Goal: Task Accomplishment & Management: Use online tool/utility

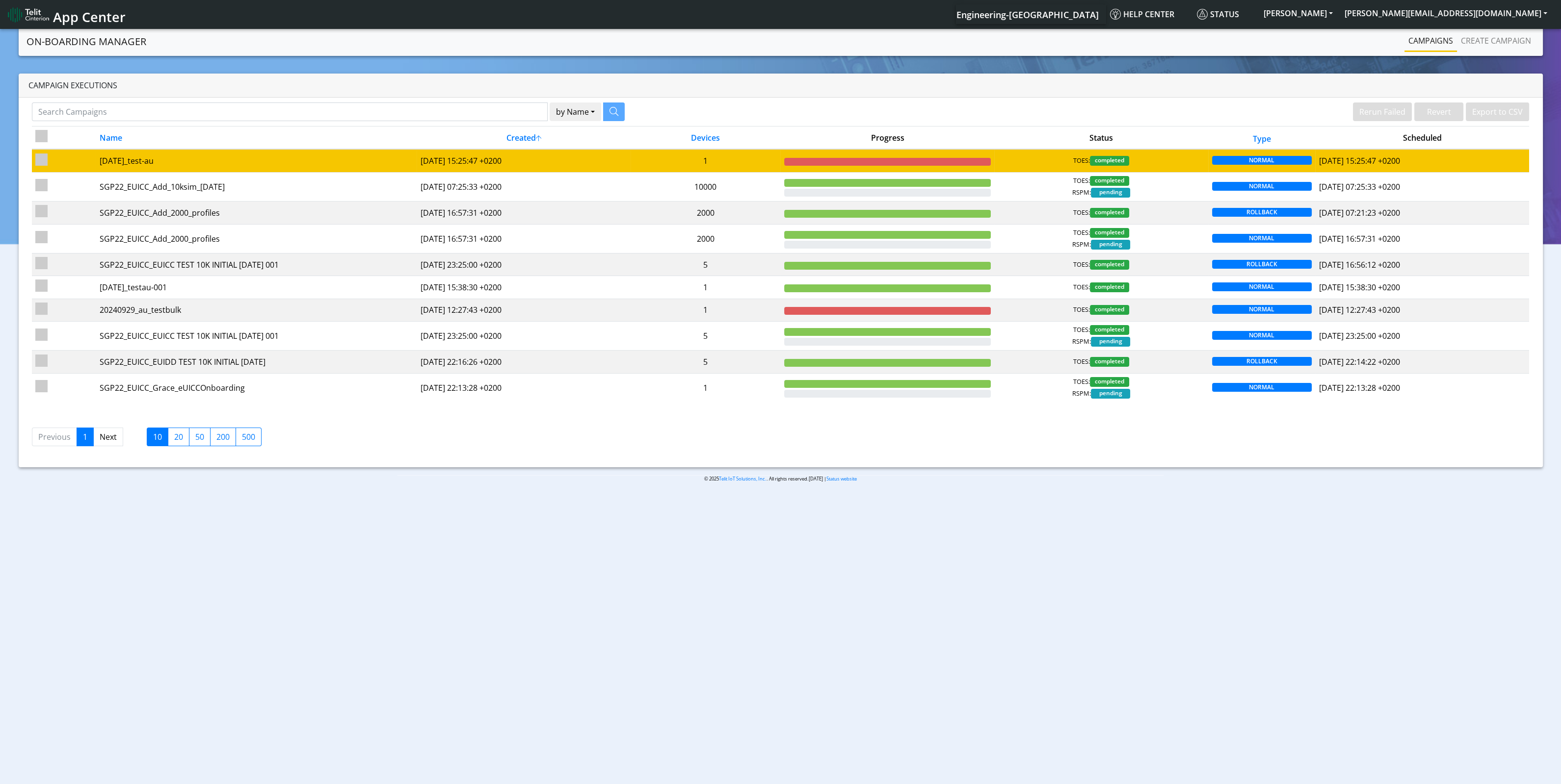
click at [1034, 164] on div "TOES: completed" at bounding box center [1101, 161] width 207 height 10
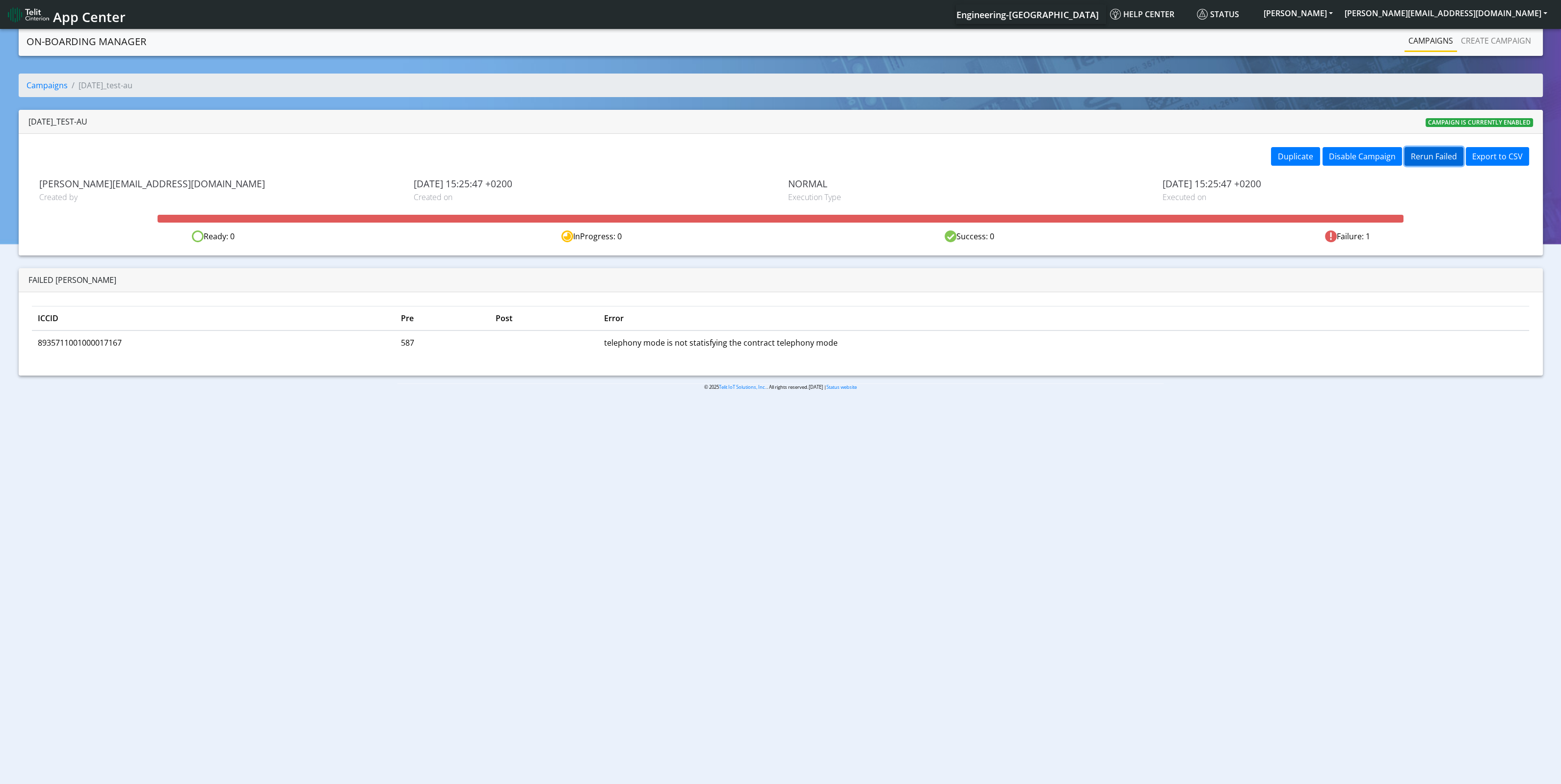
click at [1438, 160] on button "Rerun Failed" at bounding box center [1434, 157] width 59 height 19
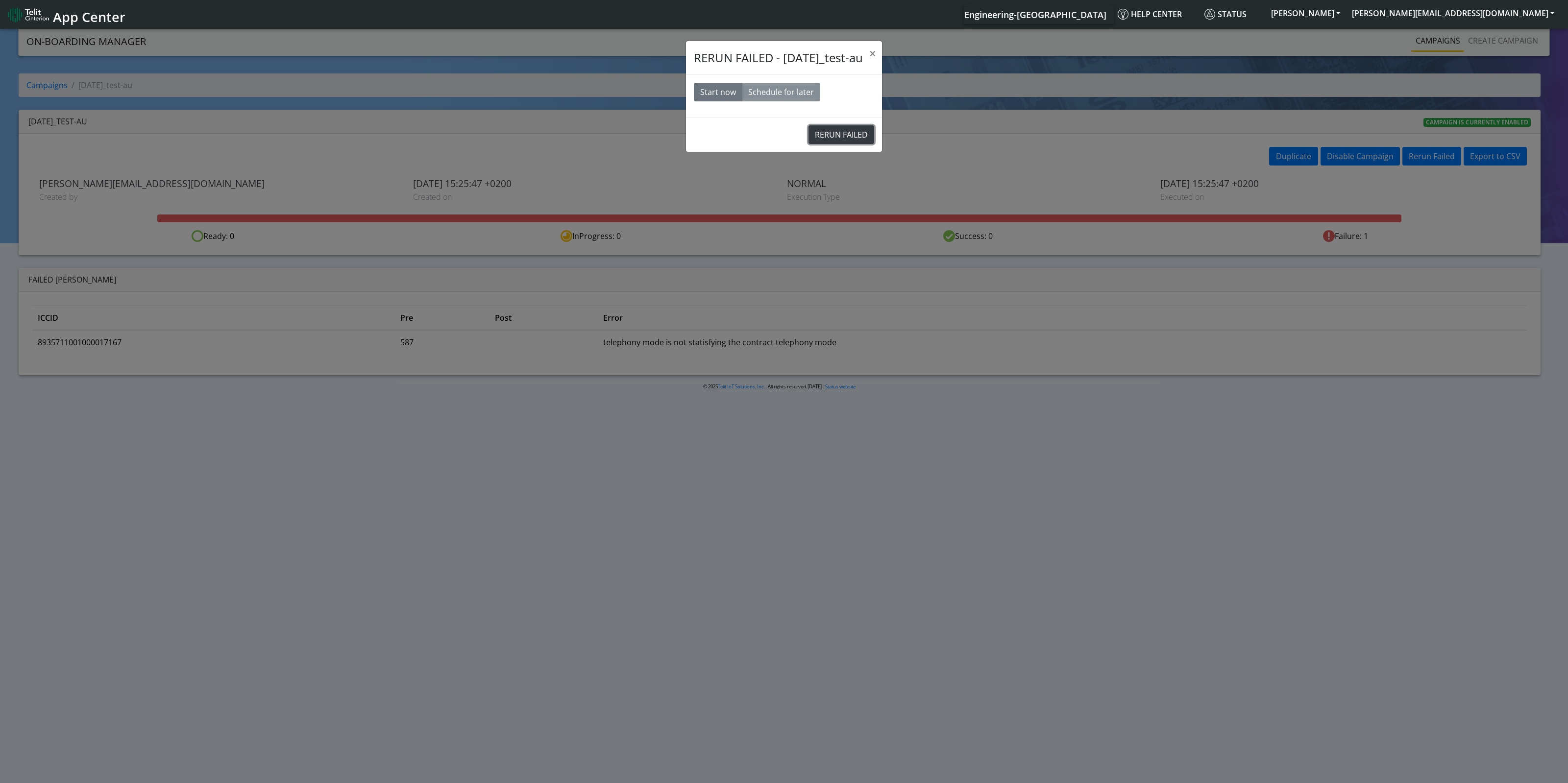
click at [870, 133] on button "RERUN FAILED" at bounding box center [841, 134] width 66 height 19
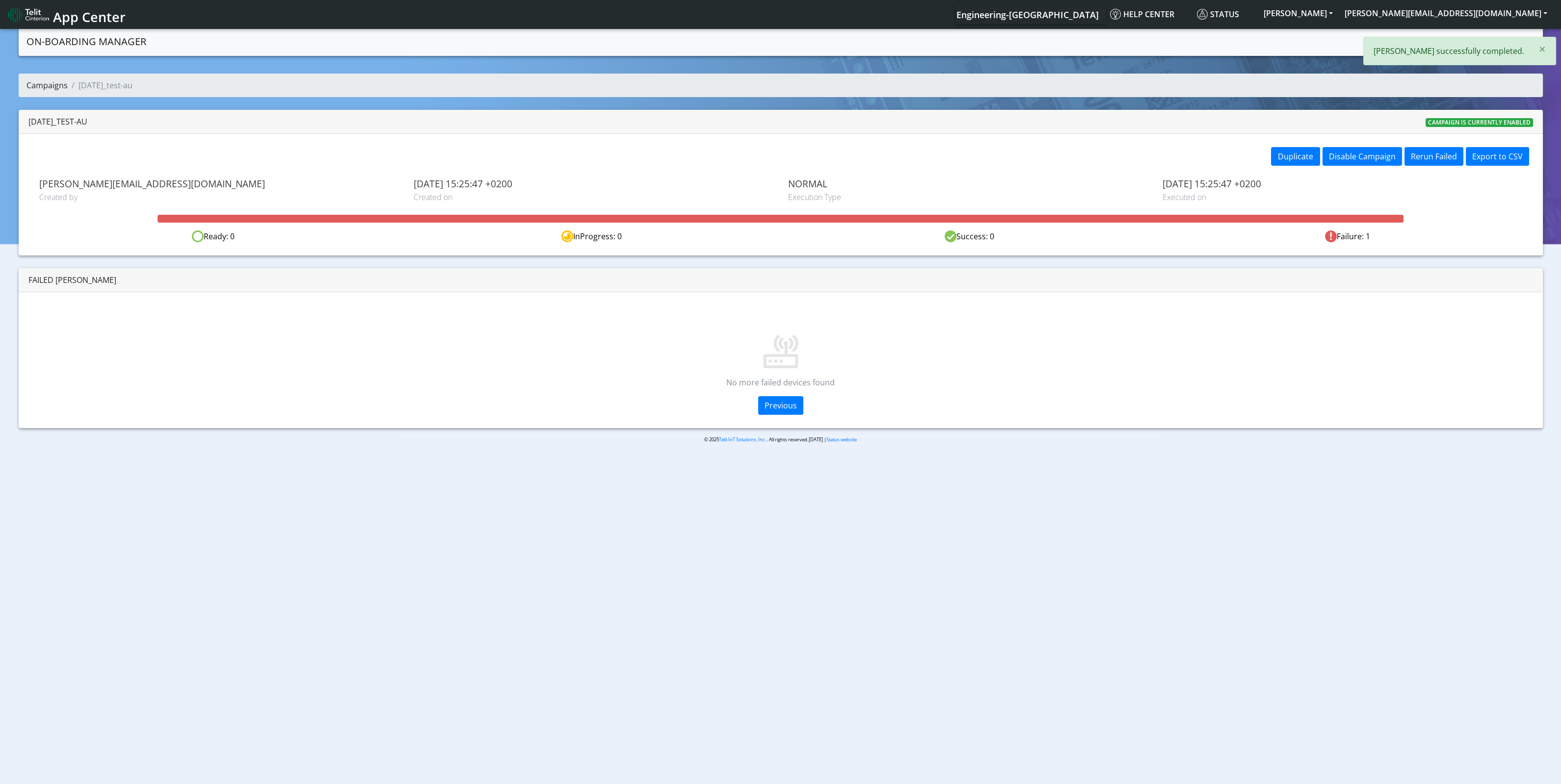
click at [49, 85] on link "Campaigns" at bounding box center [47, 85] width 41 height 11
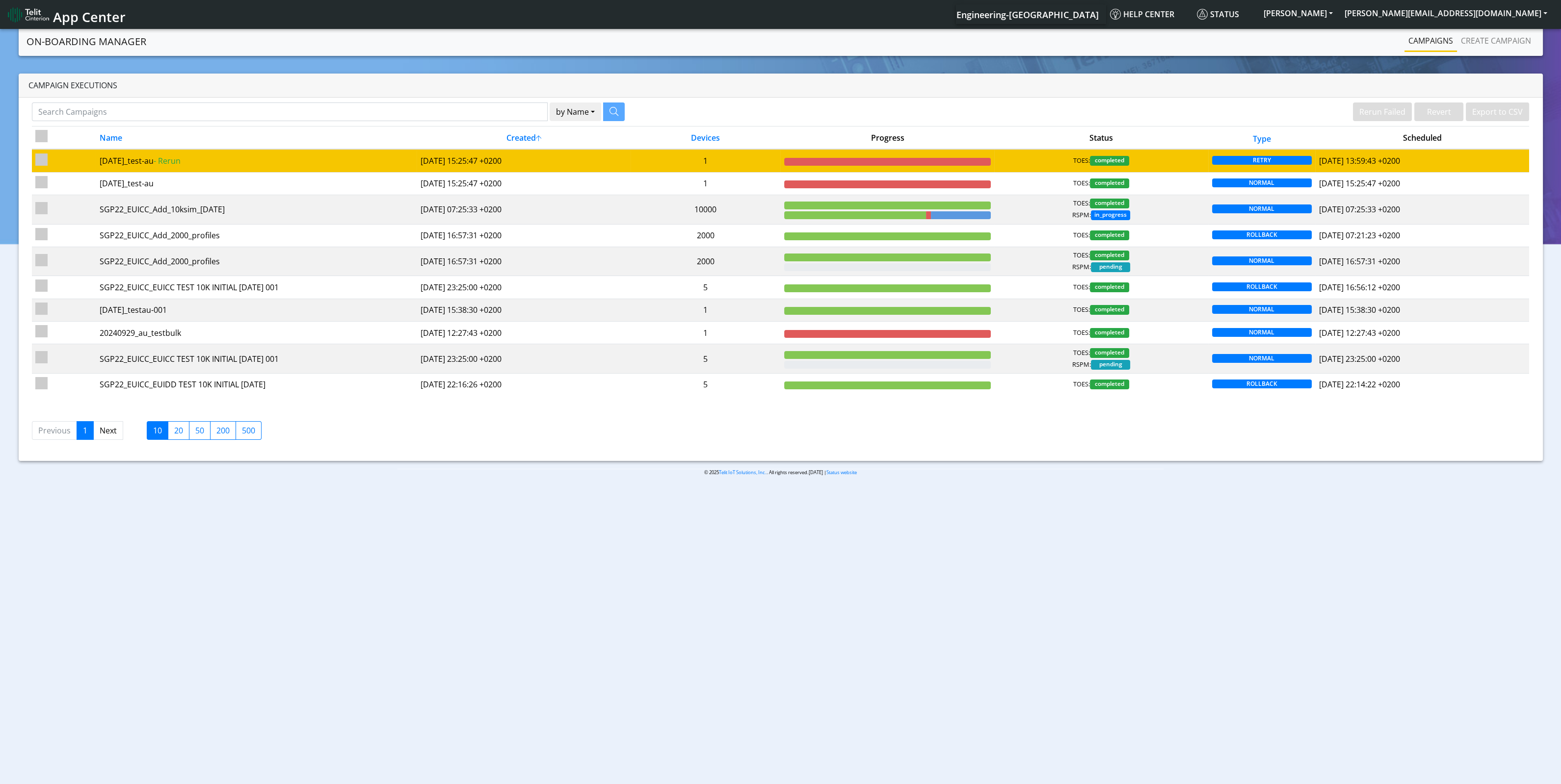
click at [1155, 160] on div "TOES: completed" at bounding box center [1101, 161] width 207 height 10
click at [1055, 164] on div "TOES: completed" at bounding box center [1101, 161] width 207 height 10
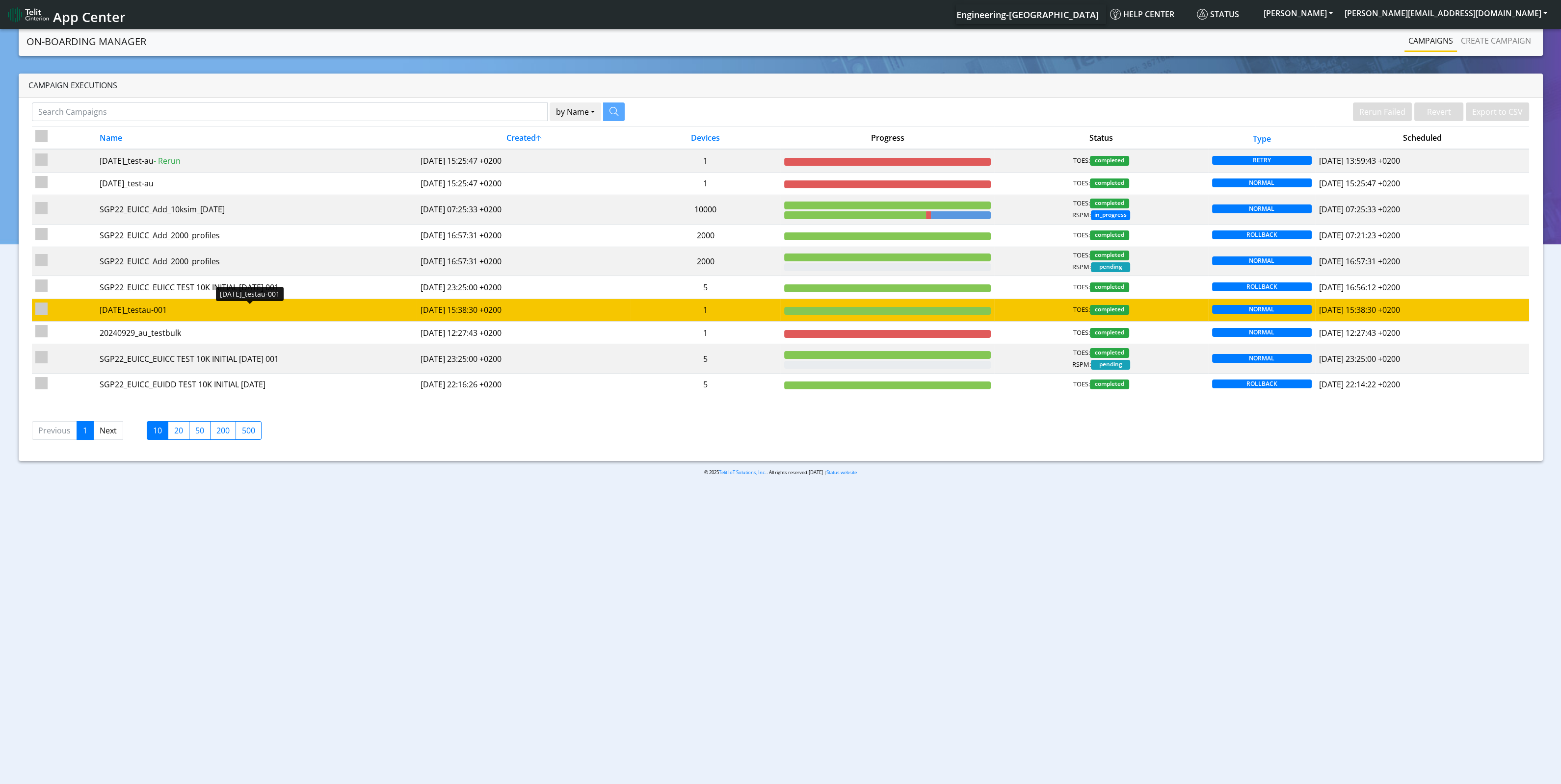
click at [238, 313] on div "2025-09-29_testau-001" at bounding box center [256, 309] width 314 height 12
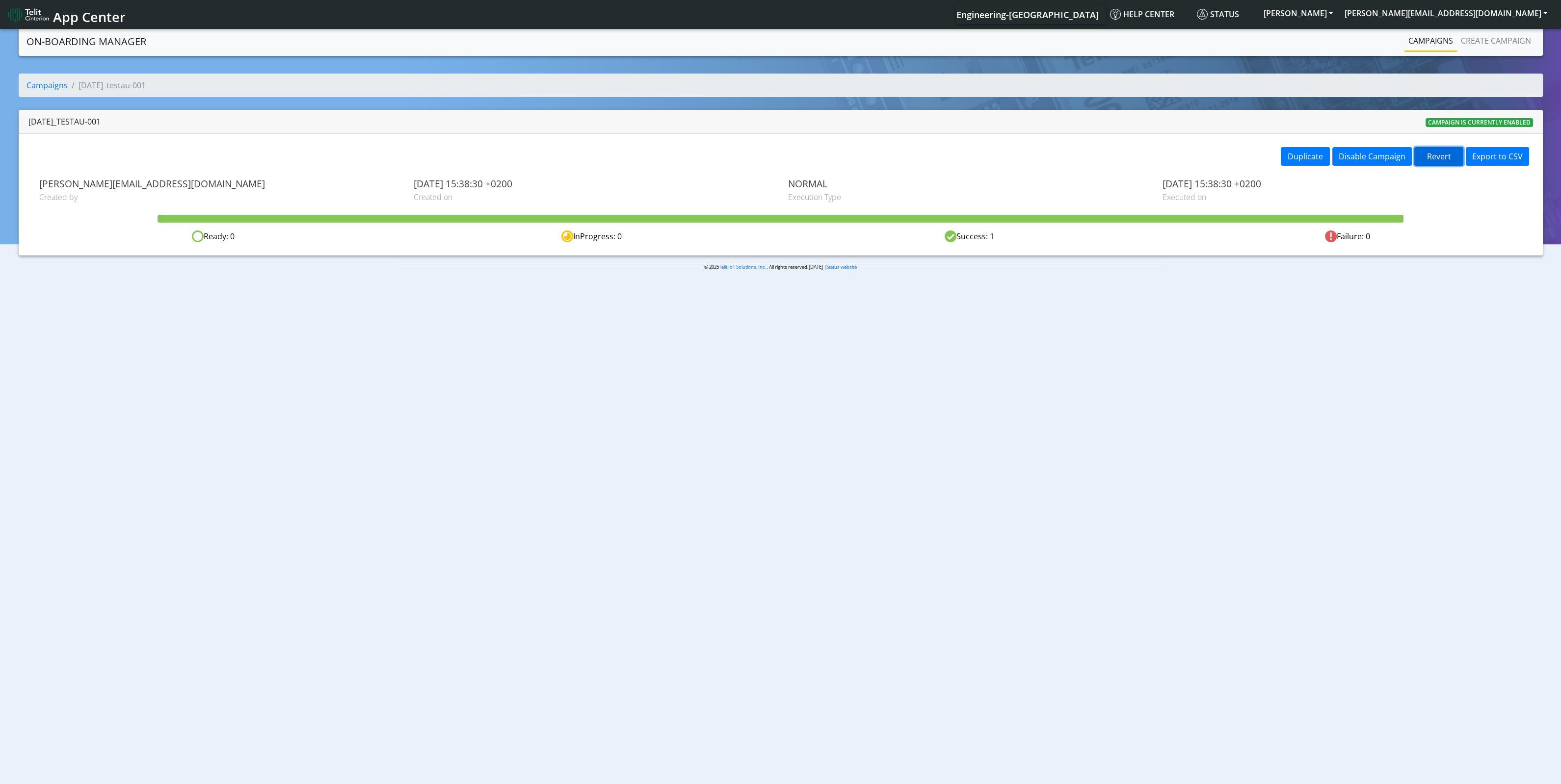
click at [1434, 155] on button "Revert" at bounding box center [1438, 157] width 49 height 19
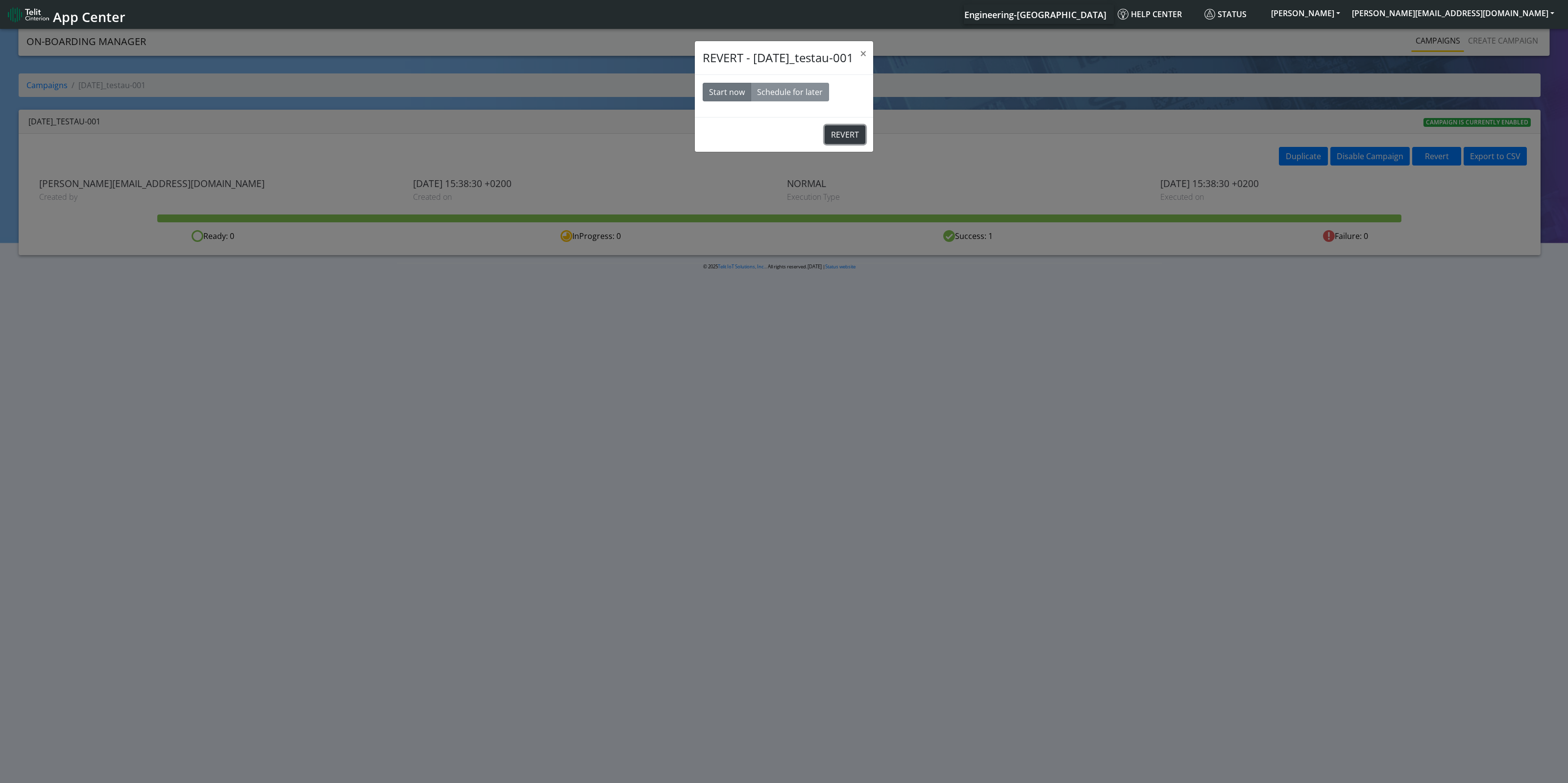
click at [845, 134] on button "REVERT" at bounding box center [845, 134] width 41 height 19
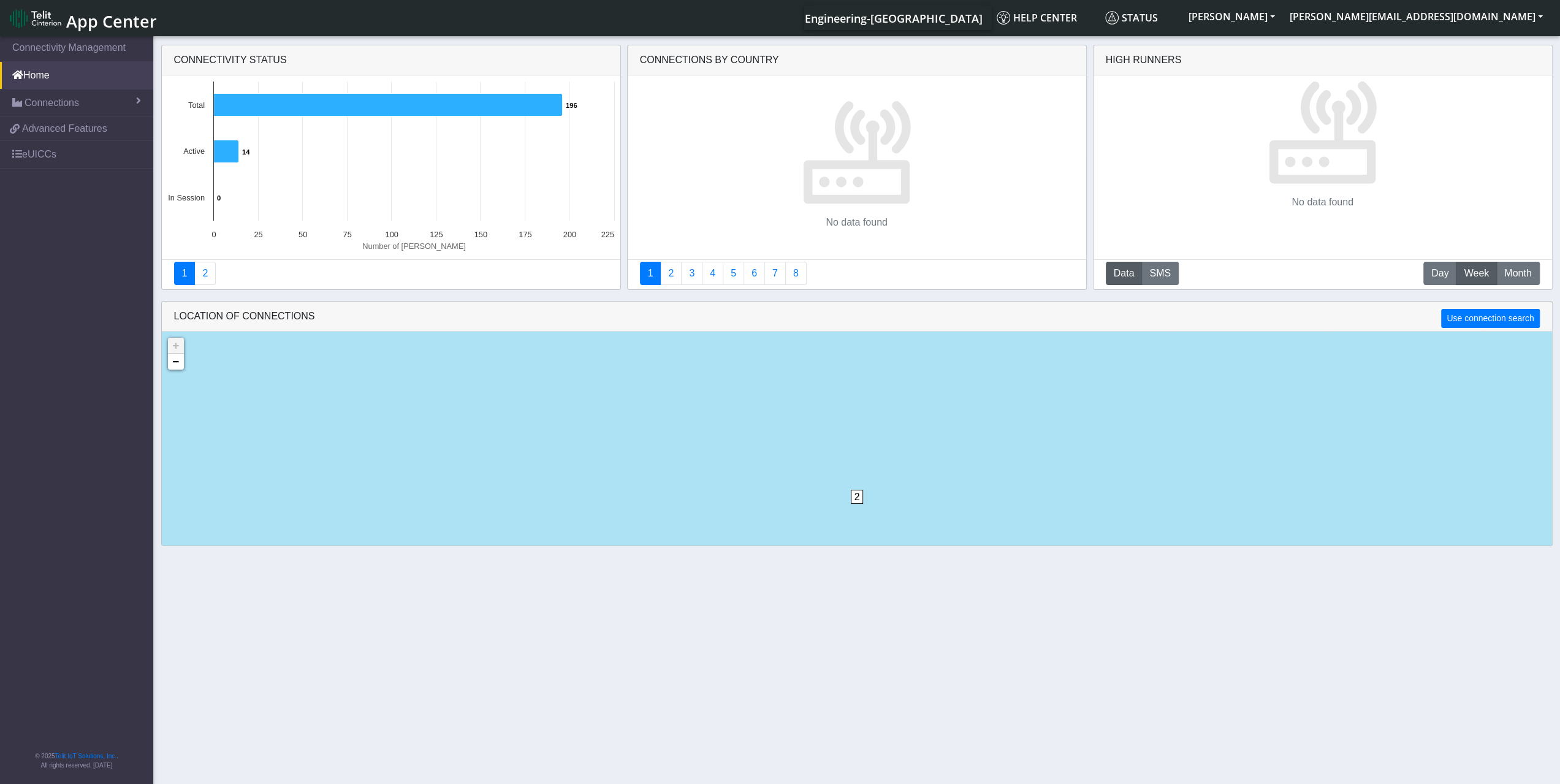
click at [2, 301] on nav "Connectivity Management Home Connections List Map ec6ce33f23a3027b97e954573ca51…" at bounding box center [76, 410] width 153 height 754
click at [49, 302] on nav "Connectivity Management Home Connections List Map ec6ce33f23a3027b97e954573ca51…" at bounding box center [76, 410] width 153 height 754
